Goal: Register for event/course

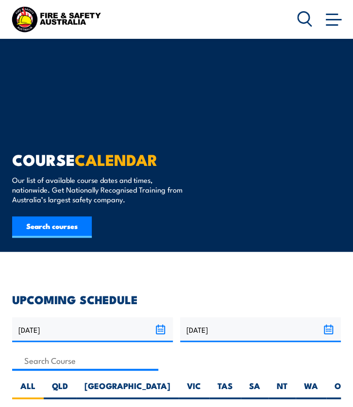
scroll to position [97, 0]
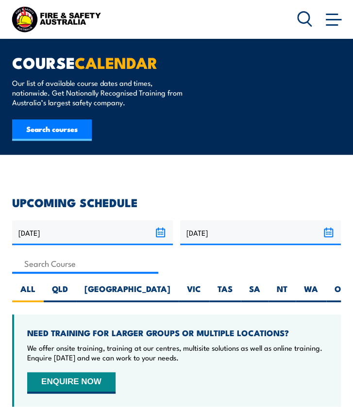
click at [163, 235] on input "26/08/2025" at bounding box center [92, 232] width 161 height 25
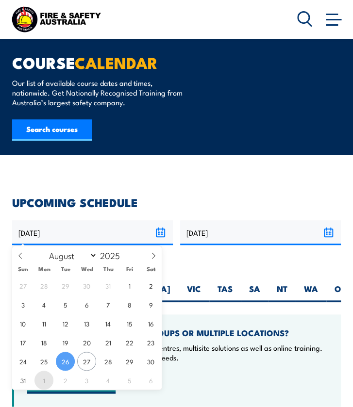
click at [50, 381] on span "1" at bounding box center [43, 380] width 19 height 19
type input "[DATE]"
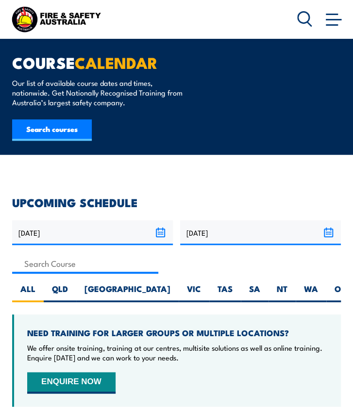
click at [330, 233] on input "[DATE]" at bounding box center [260, 232] width 161 height 25
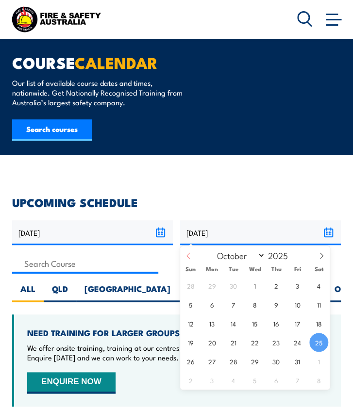
click at [187, 257] on icon at bounding box center [188, 255] width 7 height 7
select select "8"
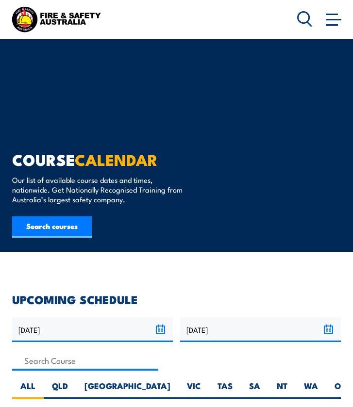
select select "9"
click at [330, 318] on input "[DATE]" at bounding box center [260, 330] width 161 height 25
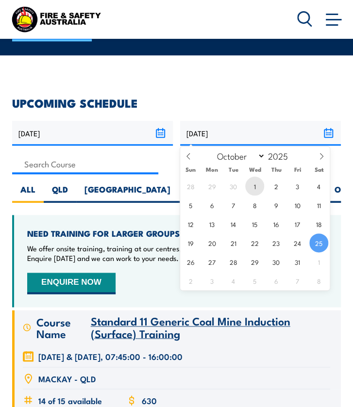
click at [258, 185] on span "1" at bounding box center [254, 186] width 19 height 19
type input "[DATE]"
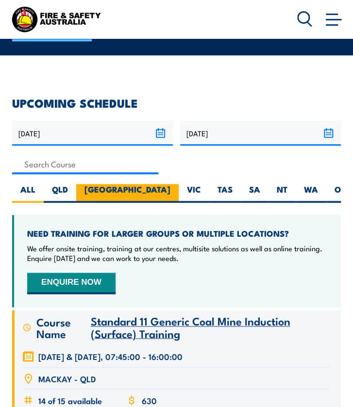
click at [67, 195] on label "QLD" at bounding box center [60, 193] width 33 height 19
click at [68, 190] on input "QLD" at bounding box center [71, 187] width 6 height 6
radio input "true"
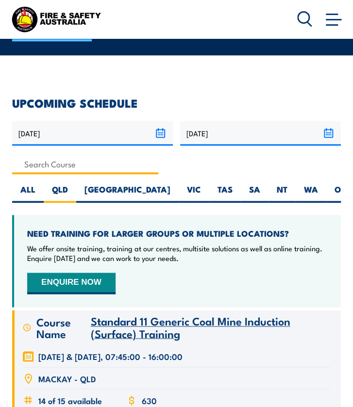
click at [91, 165] on input at bounding box center [85, 164] width 146 height 19
type input "confin"
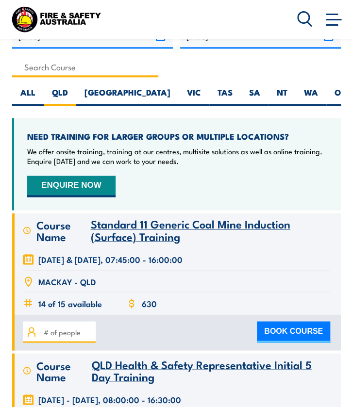
click at [74, 68] on input at bounding box center [85, 67] width 146 height 19
type input "Confined Space Entry Refresher Training"
